Goal: Complete application form

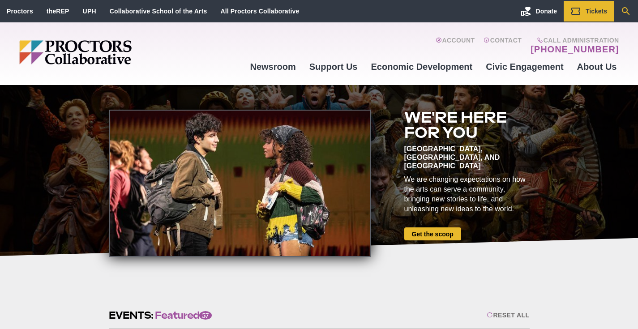
click at [624, 9] on icon "Search" at bounding box center [625, 11] width 11 height 11
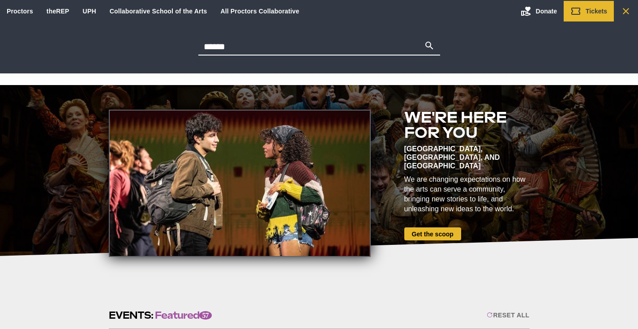
type input "******"
click at [429, 46] on button "Search" at bounding box center [429, 46] width 11 height 13
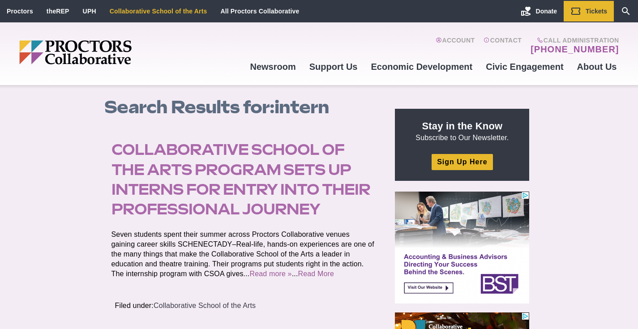
click at [189, 13] on link "Collaborative School of the Arts" at bounding box center [159, 11] width 98 height 7
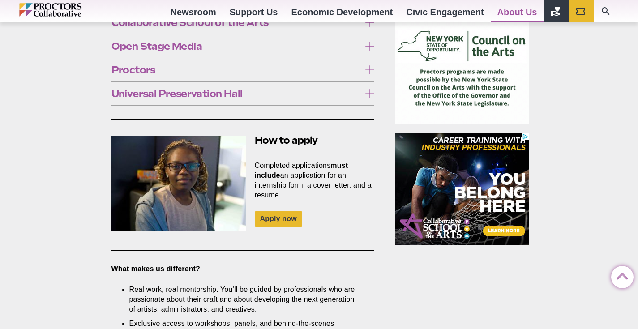
scroll to position [631, 0]
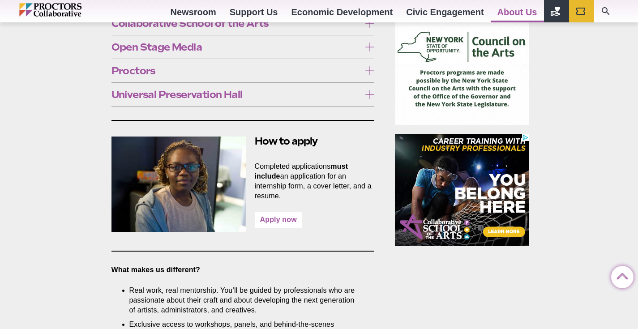
click at [286, 212] on link "Apply now" at bounding box center [278, 220] width 47 height 16
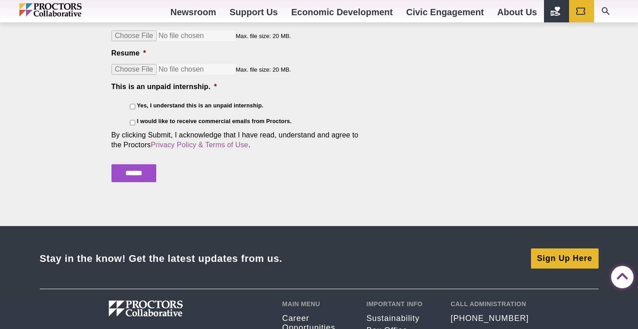
scroll to position [1558, 0]
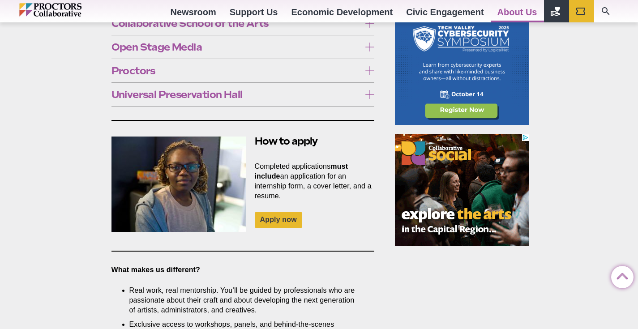
click at [137, 66] on span "Proctors" at bounding box center [235, 71] width 249 height 10
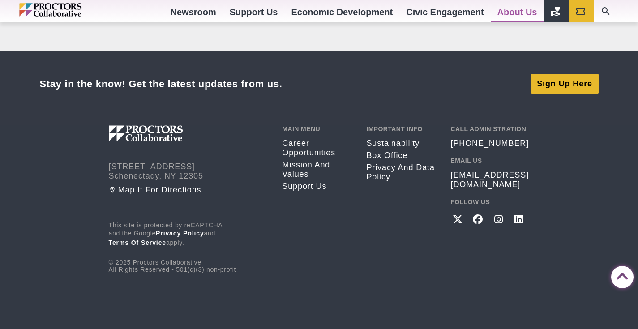
scroll to position [1901, 0]
